Goal: Navigation & Orientation: Understand site structure

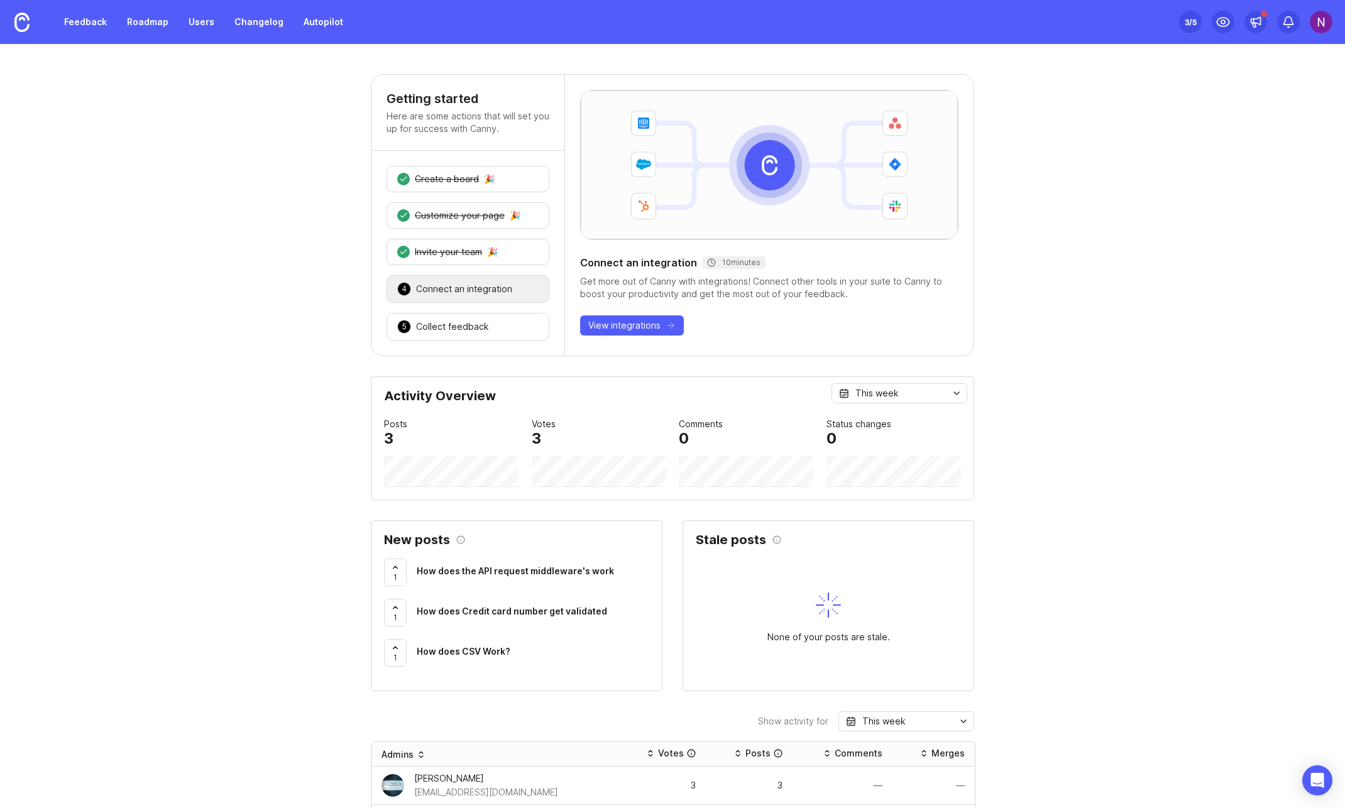
click at [562, 559] on div "1 How does the API request middleware's work" at bounding box center [516, 573] width 265 height 28
click at [555, 567] on span "How does the API request middleware's work" at bounding box center [515, 570] width 197 height 11
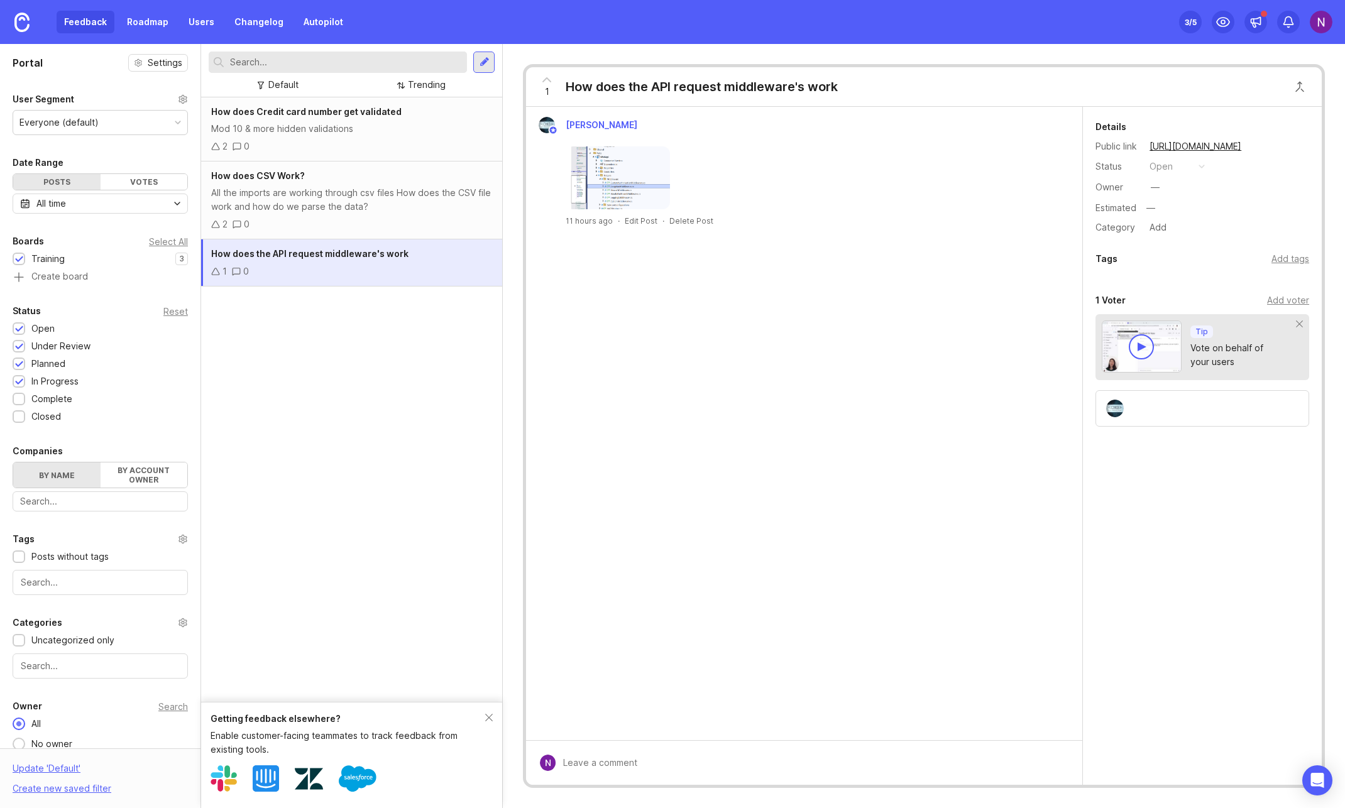
drag, startPoint x: 388, startPoint y: 416, endPoint x: 412, endPoint y: 435, distance: 30.4
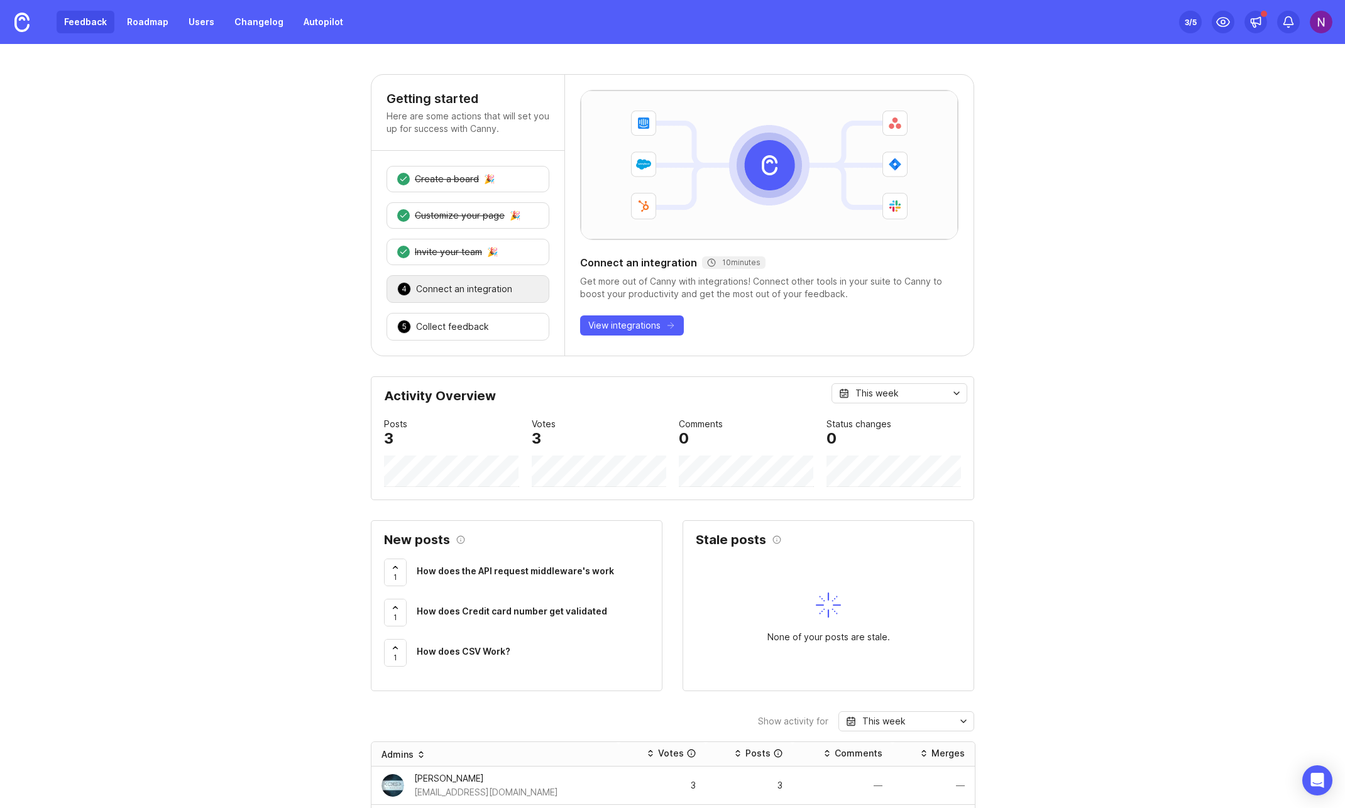
click at [96, 23] on link "Feedback" at bounding box center [86, 22] width 58 height 23
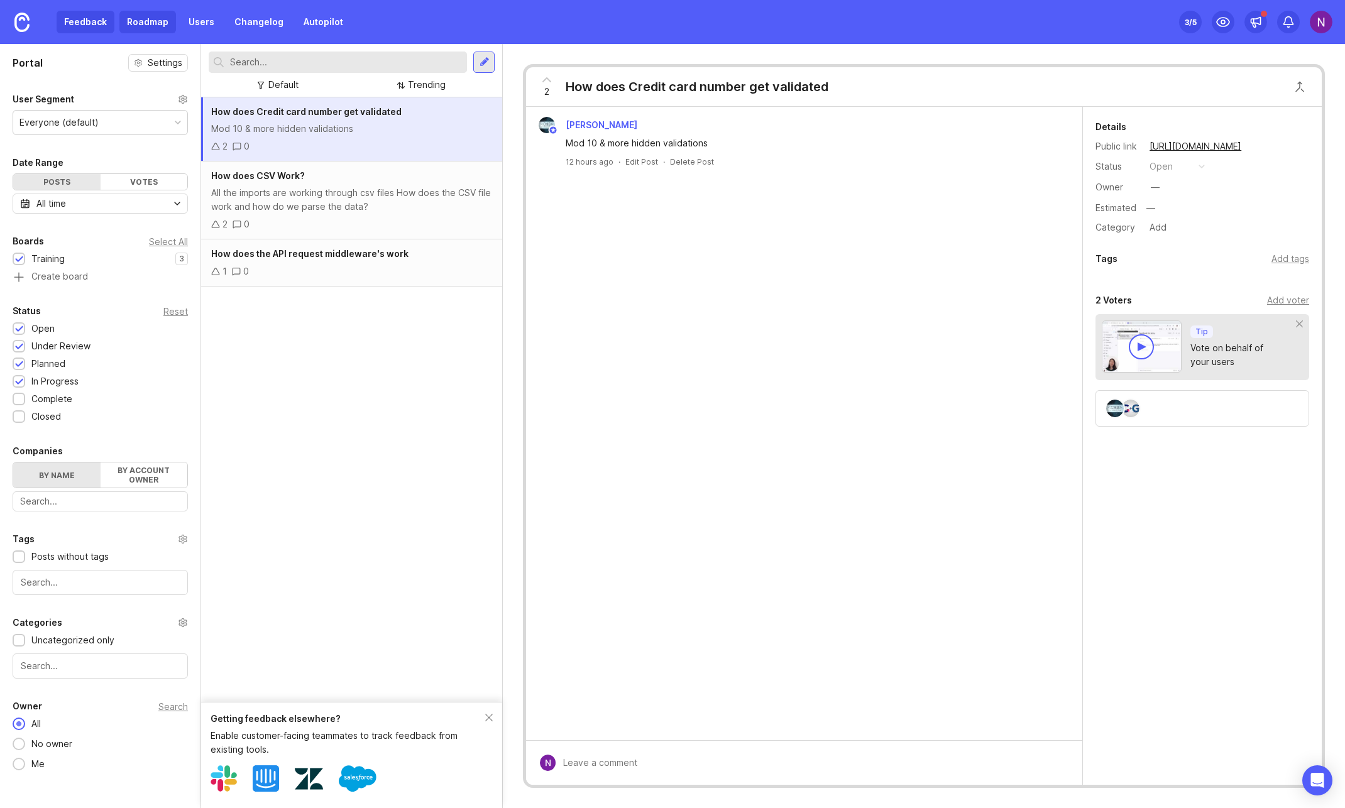
click at [136, 25] on link "Roadmap" at bounding box center [147, 22] width 57 height 23
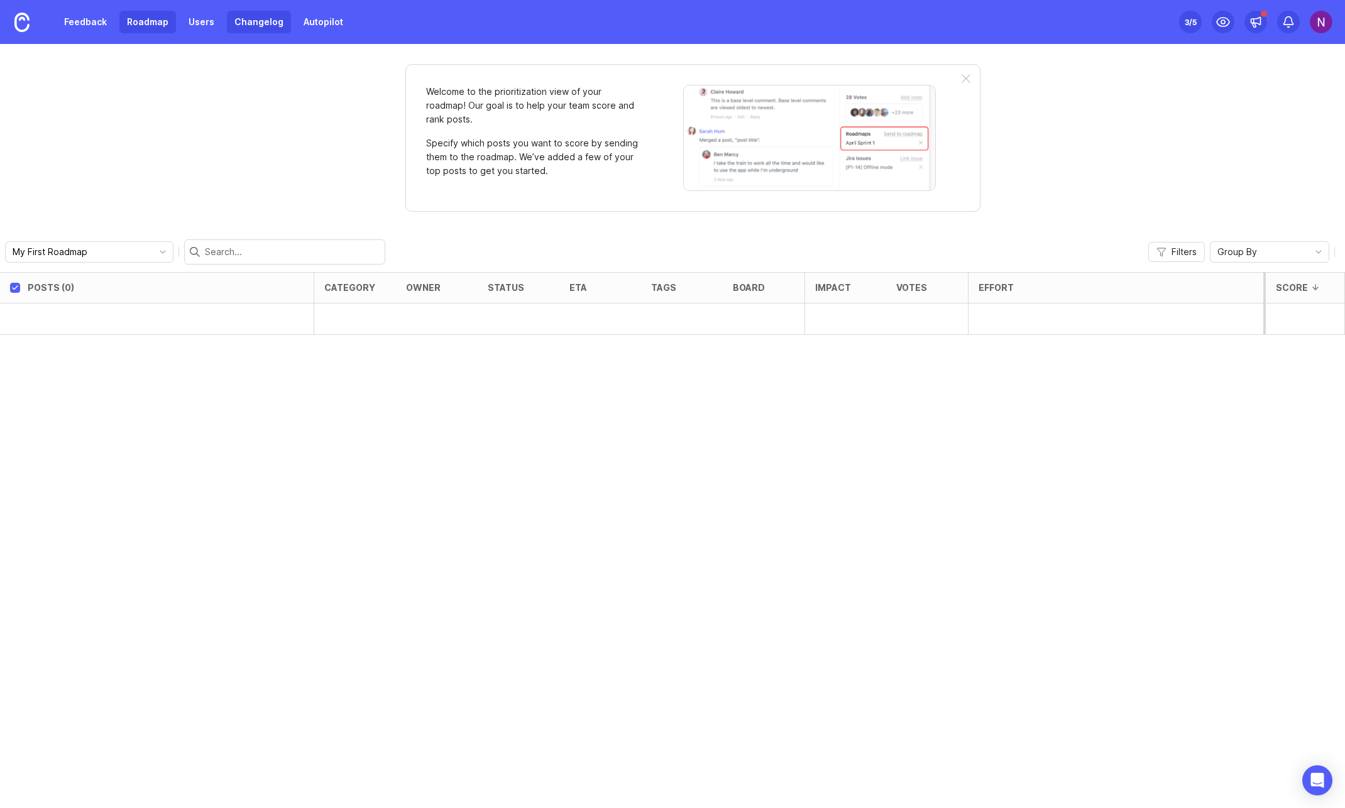
click at [227, 21] on link "Changelog" at bounding box center [259, 22] width 64 height 23
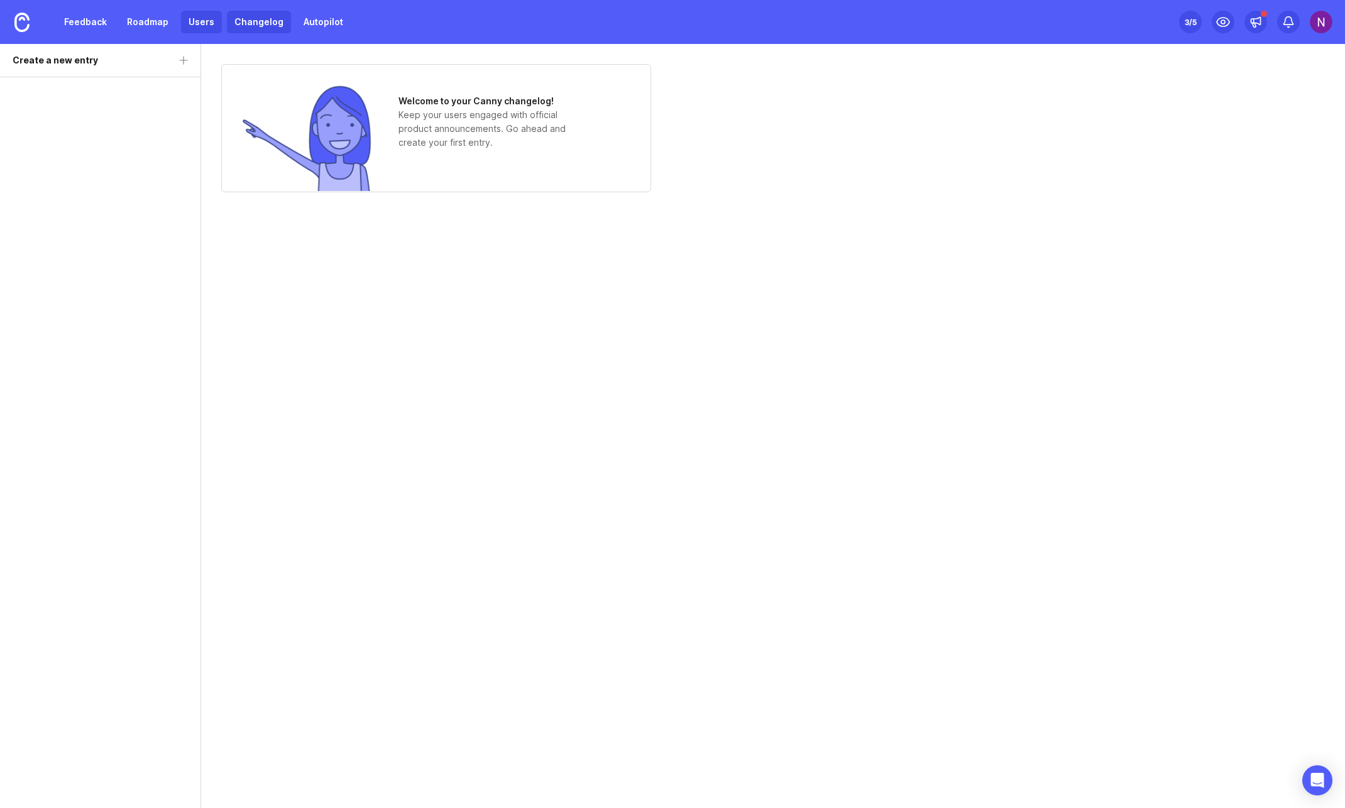
click at [209, 17] on link "Users" at bounding box center [201, 22] width 41 height 23
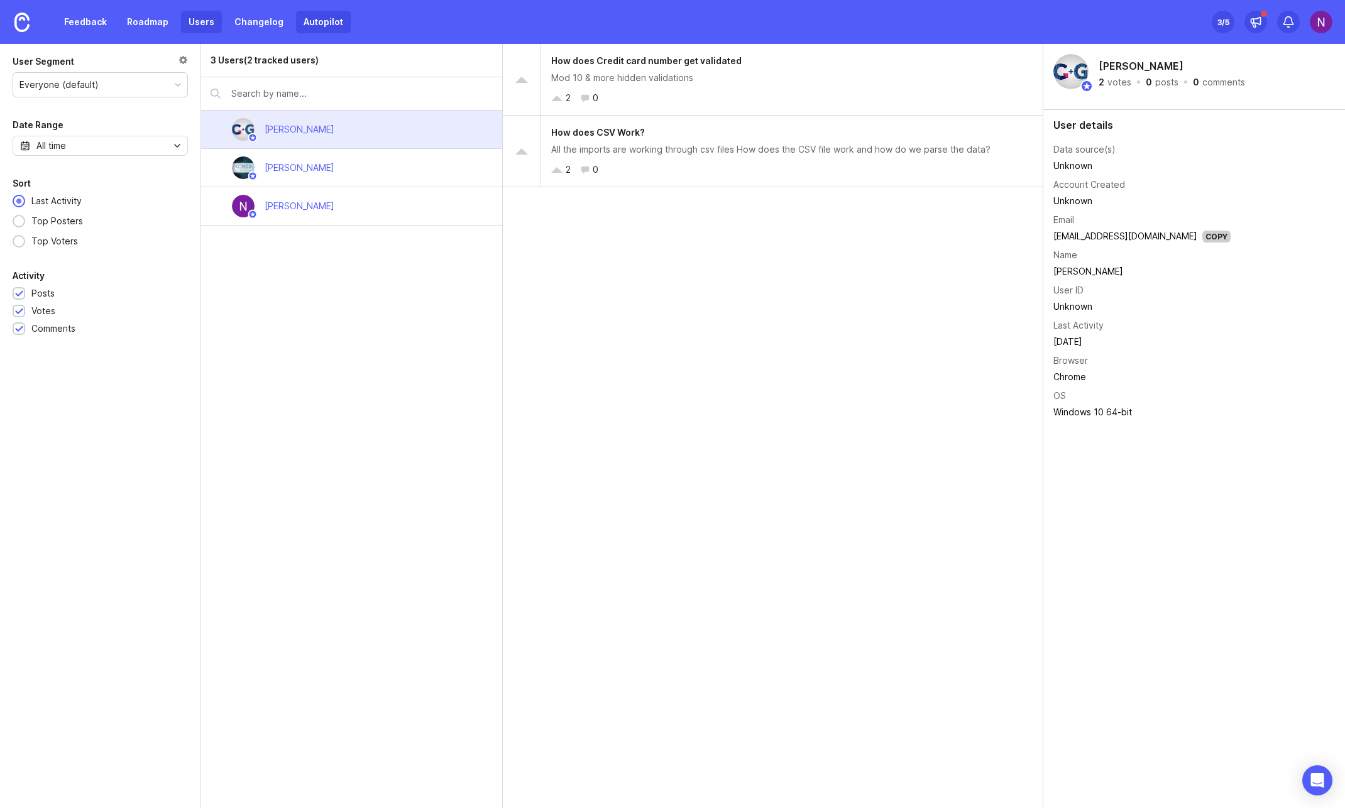
click at [336, 13] on link "Autopilot" at bounding box center [323, 22] width 55 height 23
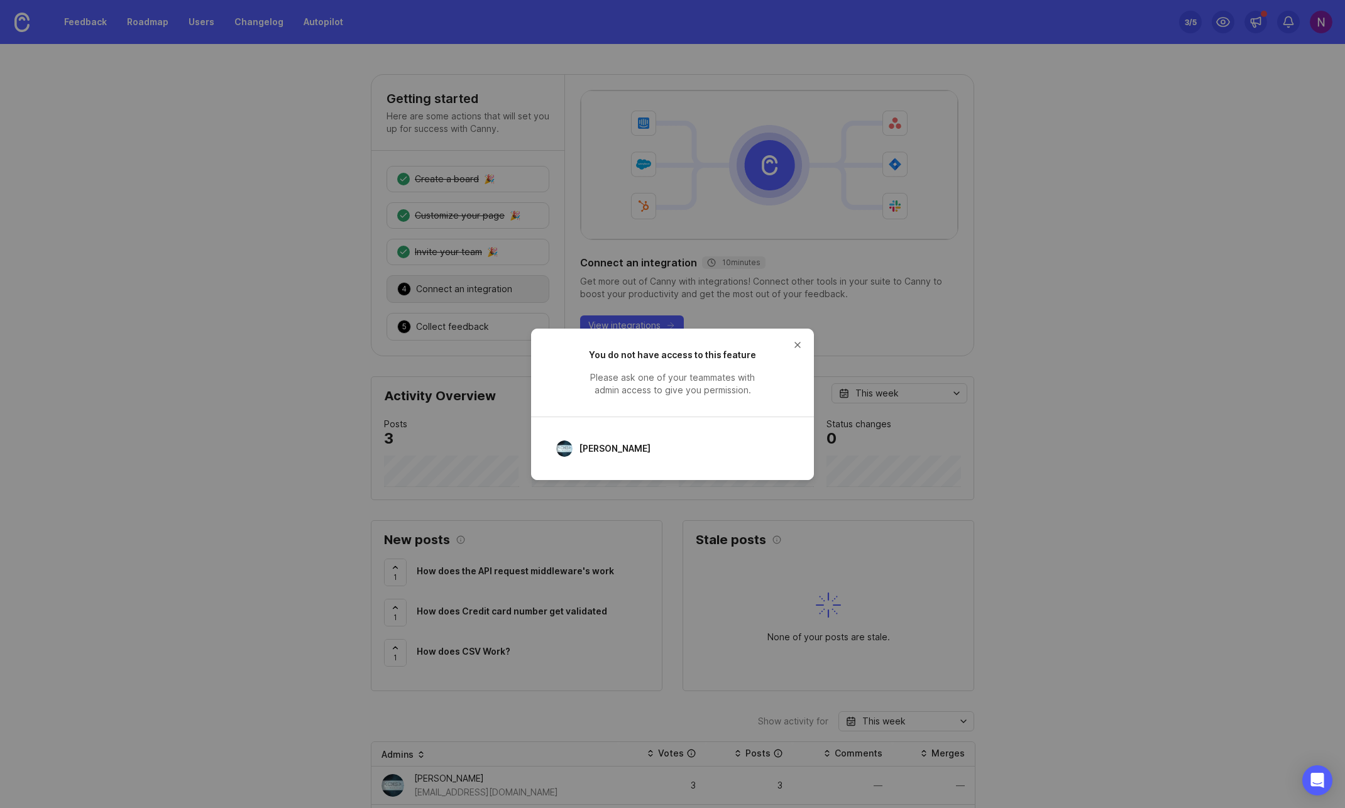
click at [808, 341] on div "You do not have access to this feature Please ask one of your teammates with ad…" at bounding box center [672, 404] width 283 height 151
